Goal: Task Accomplishment & Management: Use online tool/utility

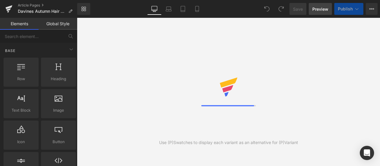
click at [326, 13] on link "Preview" at bounding box center [320, 9] width 23 height 12
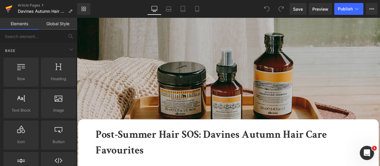
click at [6, 11] on icon at bounding box center [8, 8] width 7 height 15
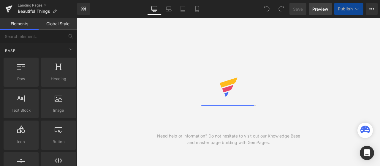
click at [321, 7] on span "Preview" at bounding box center [321, 9] width 16 height 6
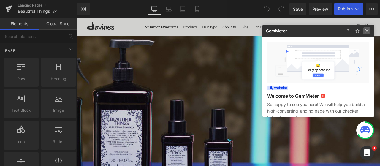
click at [0, 0] on img at bounding box center [0, 0] width 0 height 0
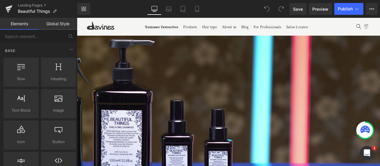
click at [374, 62] on img at bounding box center [166, 153] width 539 height 270
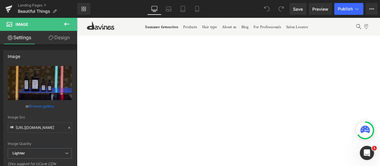
scroll to position [1278, 0]
